Goal: Navigation & Orientation: Find specific page/section

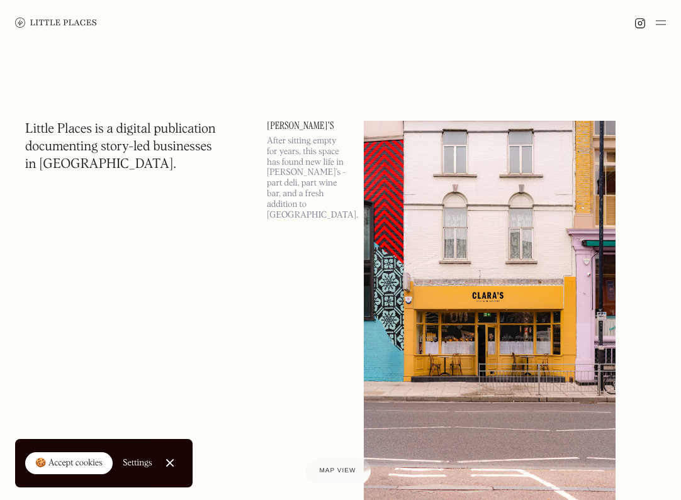
click at [665, 24] on img at bounding box center [661, 22] width 10 height 15
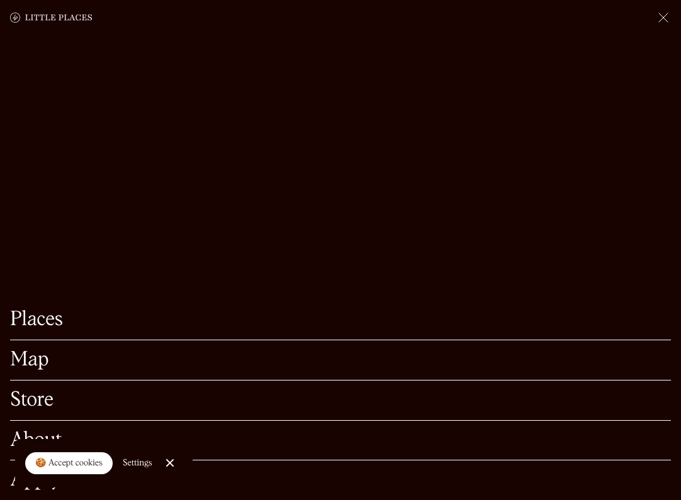
click at [25, 365] on link "Map" at bounding box center [340, 360] width 661 height 20
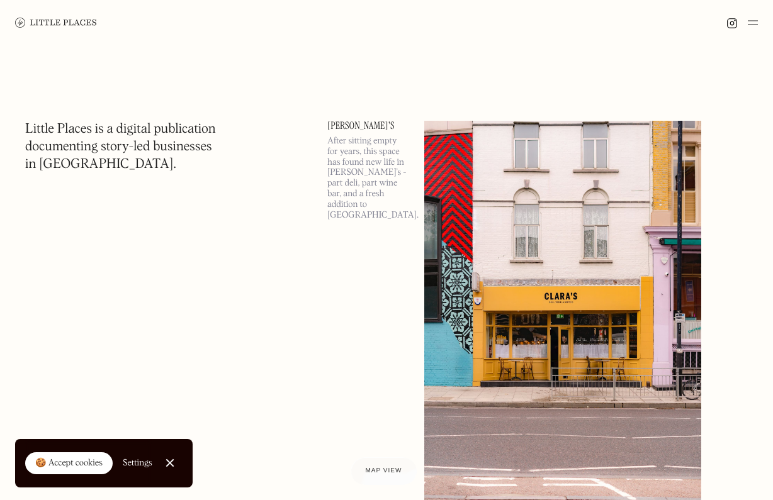
click at [752, 22] on img at bounding box center [752, 22] width 10 height 15
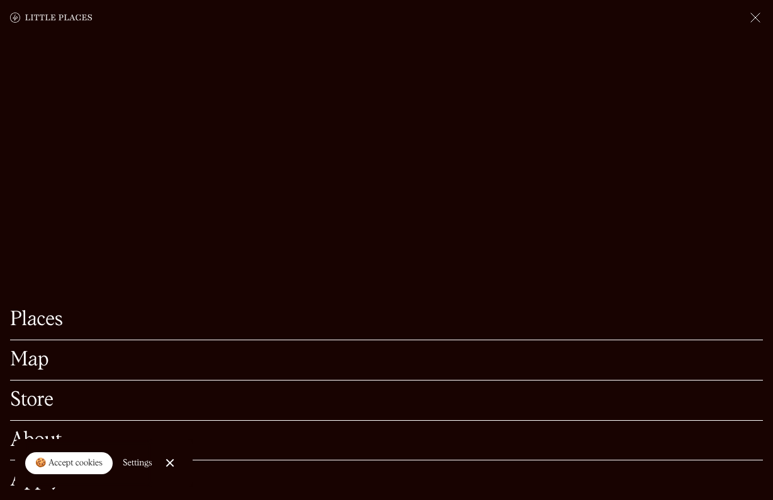
click at [38, 361] on link "Map" at bounding box center [386, 360] width 752 height 20
